Goal: Book appointment/travel/reservation

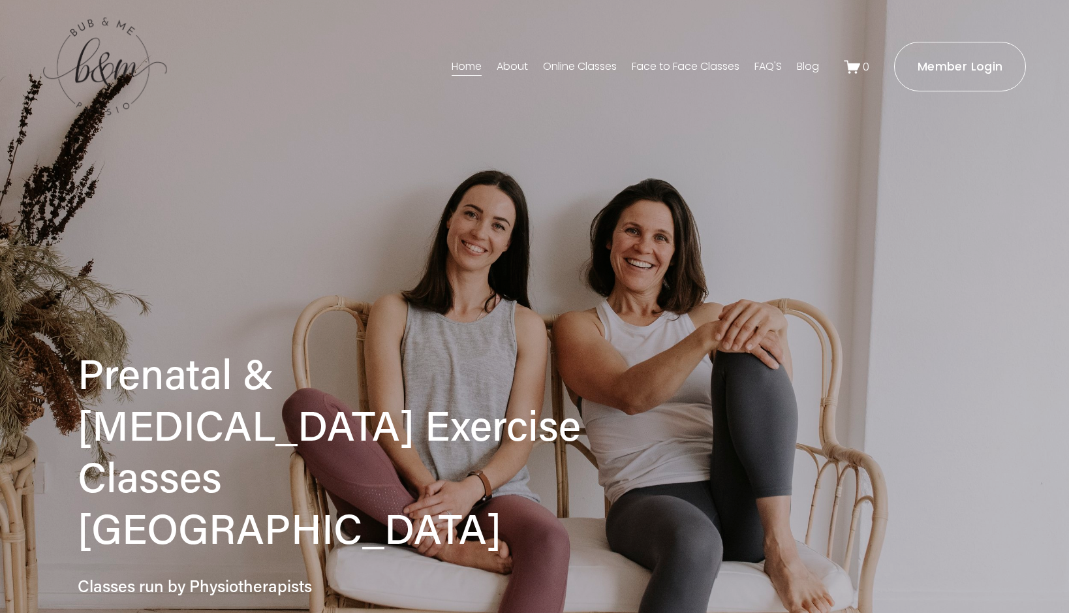
click at [692, 67] on link "Face to Face Classes" at bounding box center [686, 66] width 108 height 21
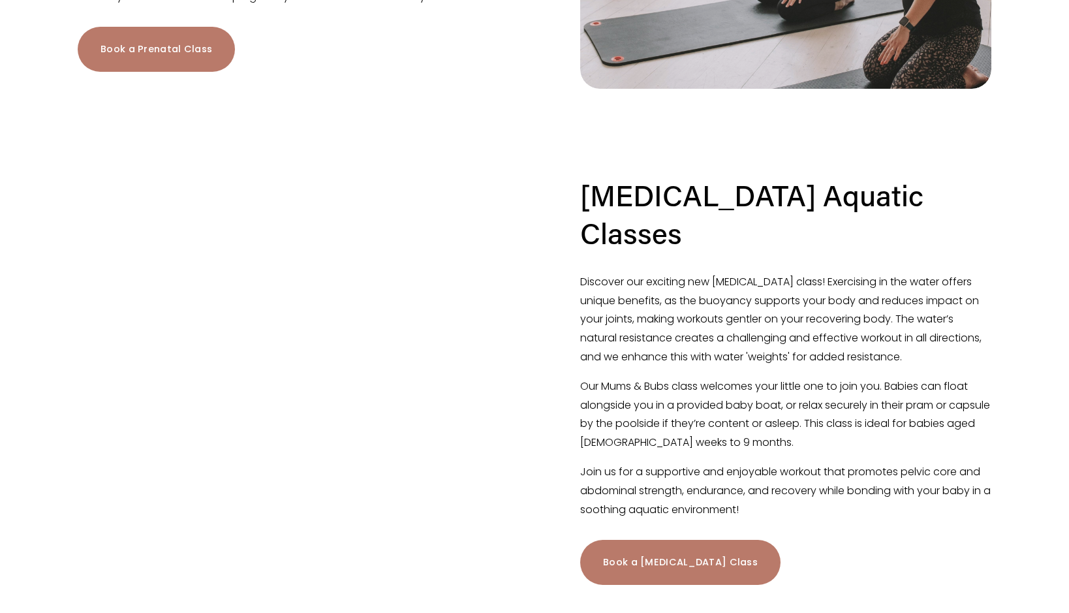
scroll to position [848, 0]
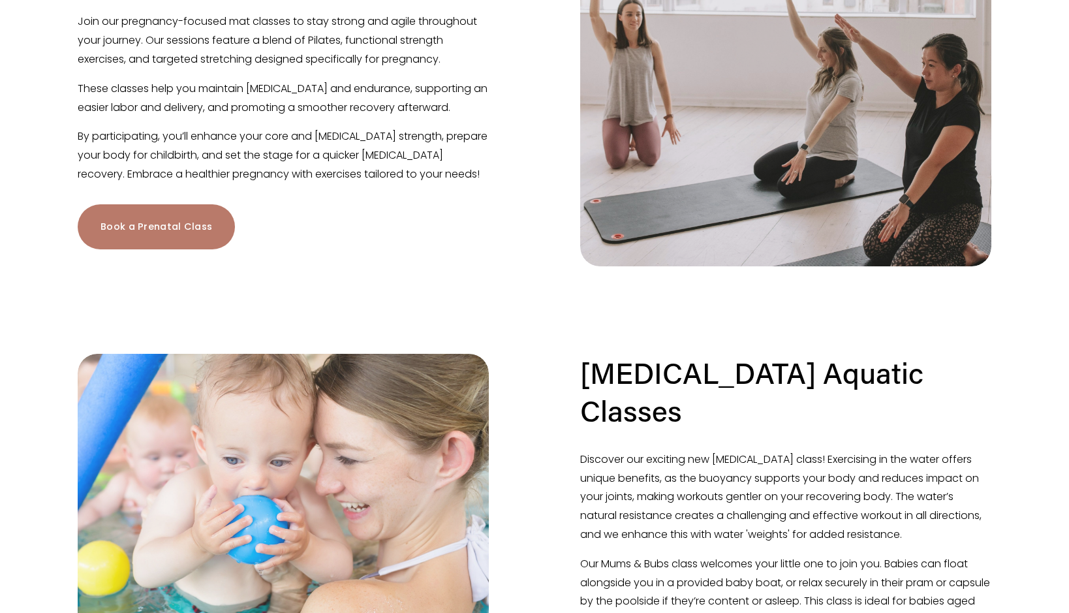
click at [189, 246] on link "Book a Prenatal Class" at bounding box center [156, 226] width 157 height 45
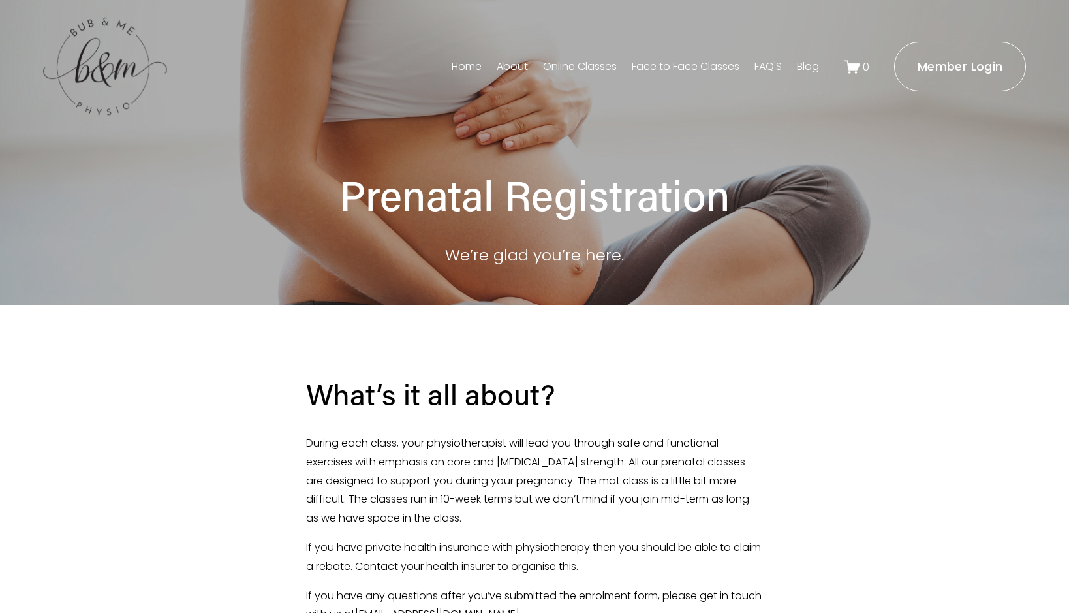
click at [659, 69] on link "Face to Face Classes" at bounding box center [686, 66] width 108 height 21
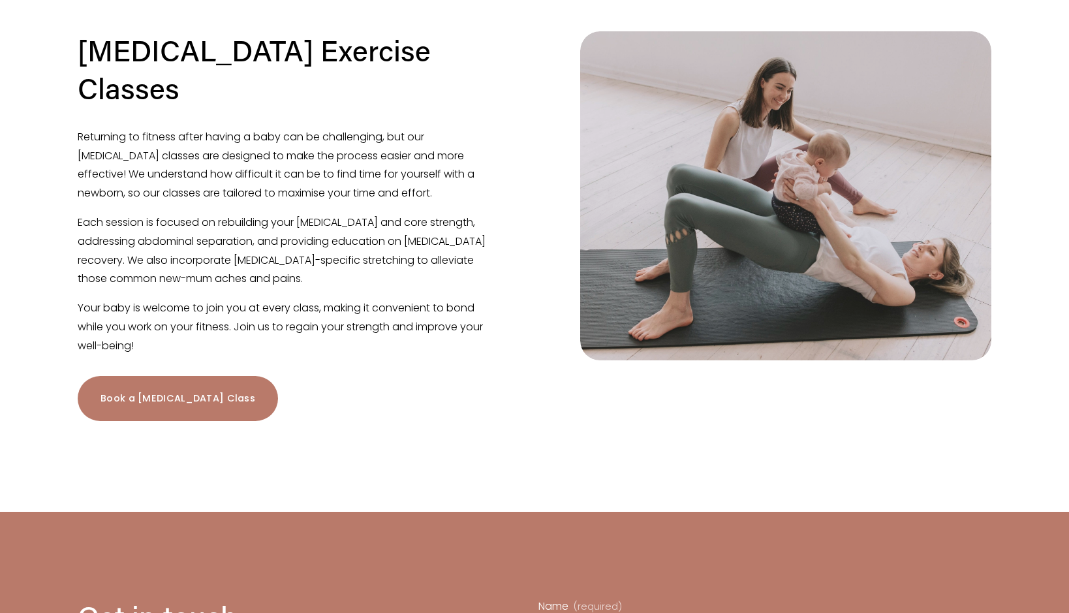
scroll to position [1827, 0]
